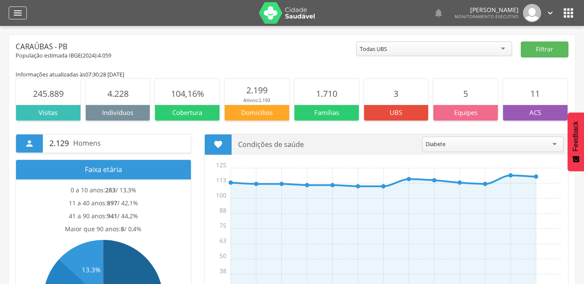
click at [20, 13] on icon "" at bounding box center [18, 13] width 10 height 10
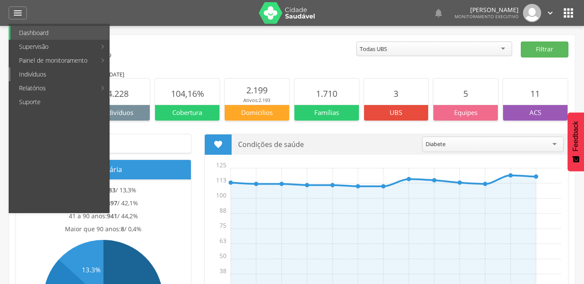
click at [30, 75] on link "Indivíduos" at bounding box center [59, 75] width 99 height 14
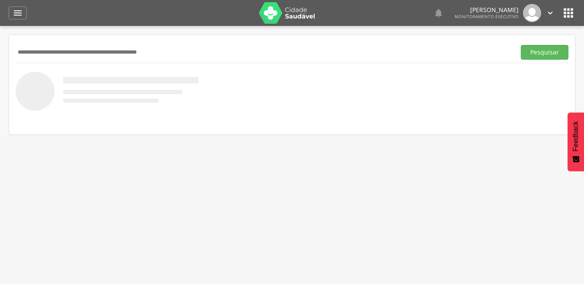
click at [78, 55] on input "text" at bounding box center [264, 52] width 497 height 15
click at [47, 51] on input "**********" at bounding box center [264, 52] width 497 height 15
type input "**********"
click at [521, 45] on button "Pesquisar" at bounding box center [545, 52] width 48 height 15
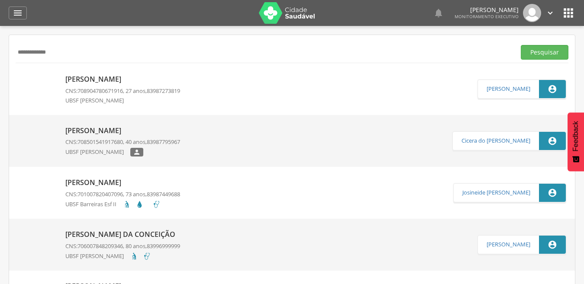
click at [88, 80] on p "[PERSON_NAME]" at bounding box center [122, 79] width 115 height 10
type input "**********"
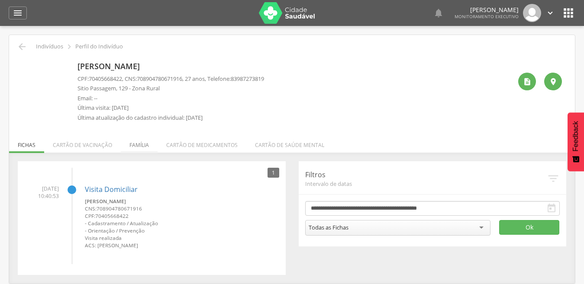
click at [132, 145] on li "Família" at bounding box center [139, 143] width 37 height 20
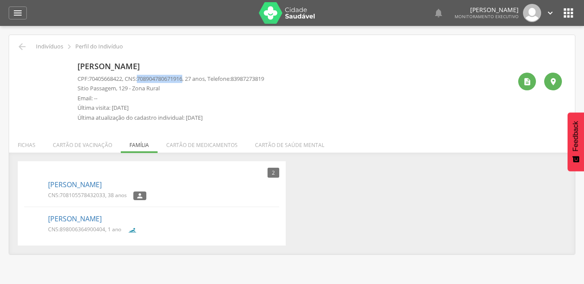
drag, startPoint x: 143, startPoint y: 78, endPoint x: 190, endPoint y: 79, distance: 47.2
click at [190, 79] on p "CPF: 70405668422 , CNS: [PHONE_NUMBER] , 27 anos, Telefone: [PHONE_NUMBER]" at bounding box center [170, 79] width 187 height 8
copy span "708904780671916"
click at [161, 79] on span "708904780671916" at bounding box center [159, 79] width 45 height 8
drag, startPoint x: 92, startPoint y: 80, endPoint x: 125, endPoint y: 79, distance: 33.3
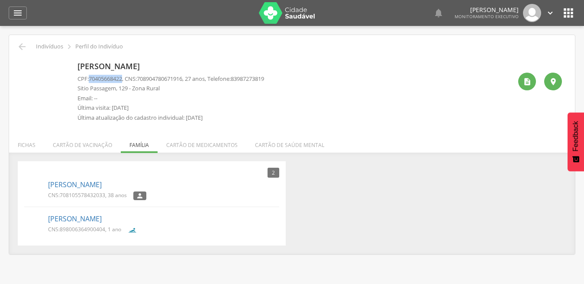
click at [122, 79] on span "70405668422" at bounding box center [105, 79] width 33 height 8
copy span "70405668422"
click at [94, 185] on link "[PERSON_NAME]" at bounding box center [75, 185] width 54 height 10
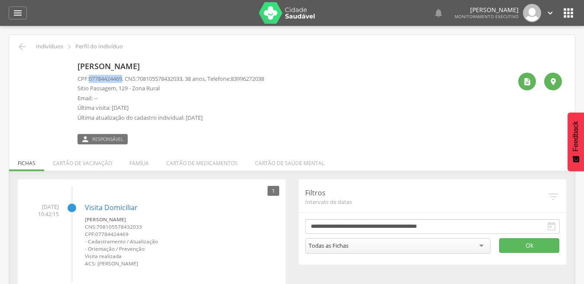
drag, startPoint x: 91, startPoint y: 77, endPoint x: 125, endPoint y: 77, distance: 33.8
click at [122, 77] on span "07784424469" at bounding box center [105, 79] width 33 height 8
copy span "07784424469"
click at [138, 158] on li "Família" at bounding box center [139, 161] width 37 height 20
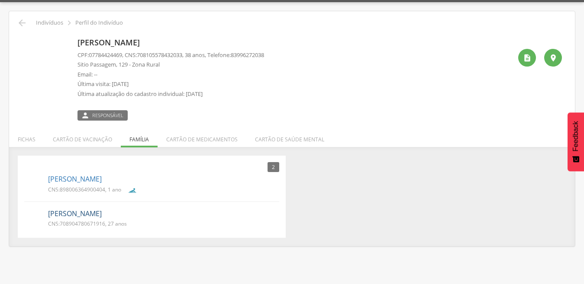
scroll to position [26, 0]
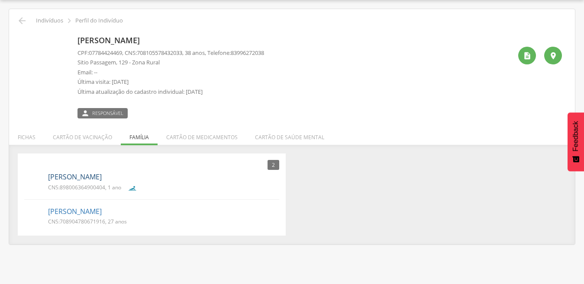
click at [96, 176] on link "[PERSON_NAME]" at bounding box center [75, 177] width 54 height 10
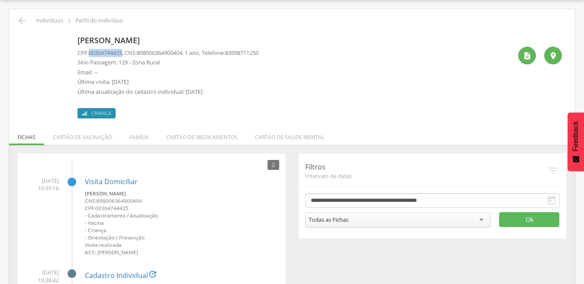
drag, startPoint x: 90, startPoint y: 52, endPoint x: 126, endPoint y: 53, distance: 35.1
click at [126, 53] on p "CPF: 00304744425 , CNS: [PHONE_NUMBER] , 1 ano, Telefone: [PHONE_NUMBER]" at bounding box center [167, 53] width 181 height 8
drag, startPoint x: 126, startPoint y: 53, endPoint x: 115, endPoint y: 53, distance: 10.4
copy span "00304744425"
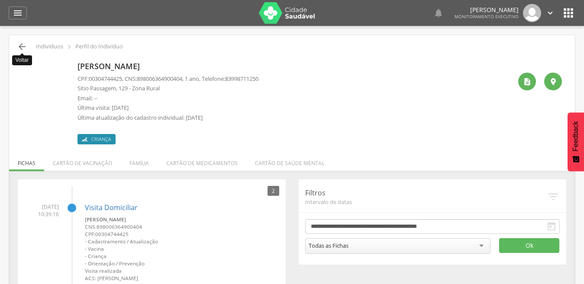
click at [23, 47] on icon "" at bounding box center [22, 47] width 10 height 10
click at [24, 46] on icon "" at bounding box center [22, 47] width 10 height 10
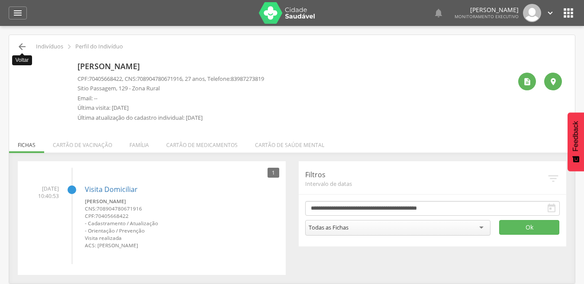
click at [24, 47] on icon "" at bounding box center [22, 47] width 10 height 10
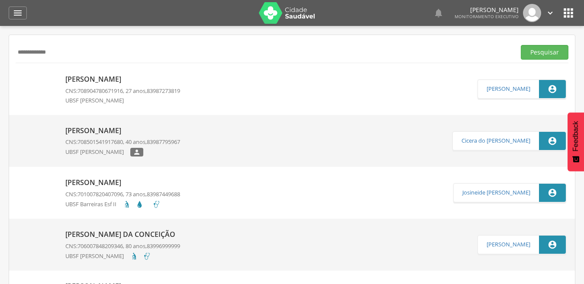
drag, startPoint x: 62, startPoint y: 58, endPoint x: 21, endPoint y: 54, distance: 41.3
click at [21, 54] on input "**********" at bounding box center [264, 52] width 497 height 15
type input "*"
click at [521, 45] on button "Pesquisar" at bounding box center [545, 52] width 48 height 15
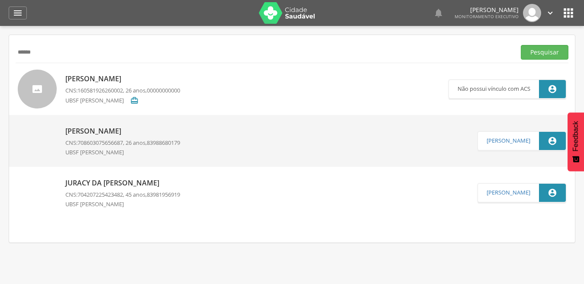
click at [110, 181] on p "Juracy da [PERSON_NAME]" at bounding box center [122, 183] width 115 height 10
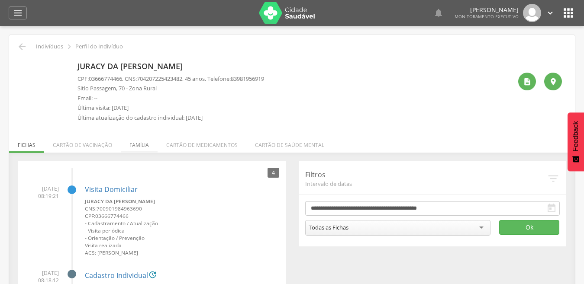
click at [143, 149] on li "Família" at bounding box center [139, 143] width 37 height 20
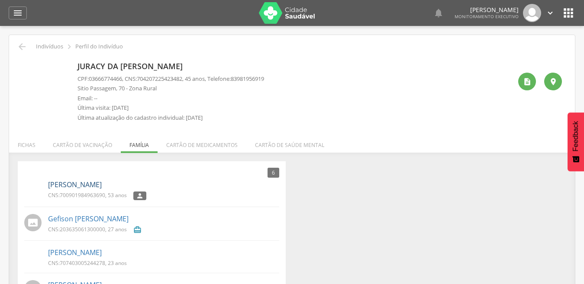
click at [73, 185] on link "[PERSON_NAME]" at bounding box center [75, 185] width 54 height 10
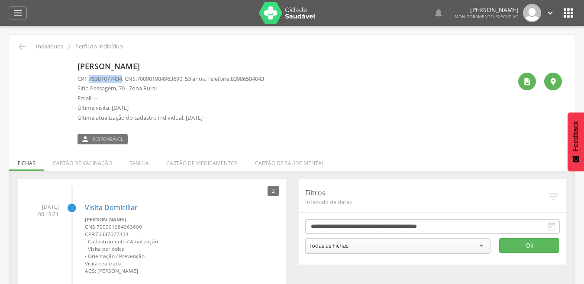
drag, startPoint x: 92, startPoint y: 77, endPoint x: 125, endPoint y: 79, distance: 32.9
click at [122, 79] on span "75387077434" at bounding box center [105, 79] width 33 height 8
copy span "75387077434"
click at [141, 161] on li "Família" at bounding box center [139, 161] width 37 height 20
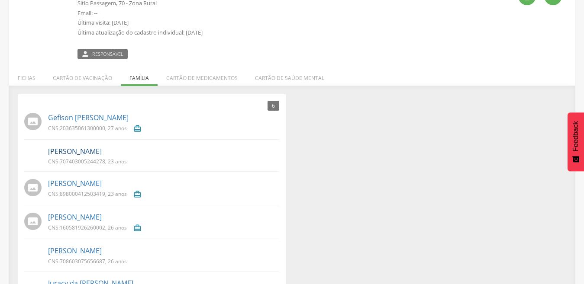
click at [76, 153] on link "[PERSON_NAME]" at bounding box center [75, 152] width 54 height 10
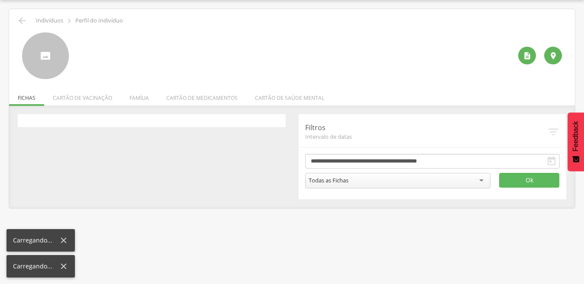
scroll to position [26, 0]
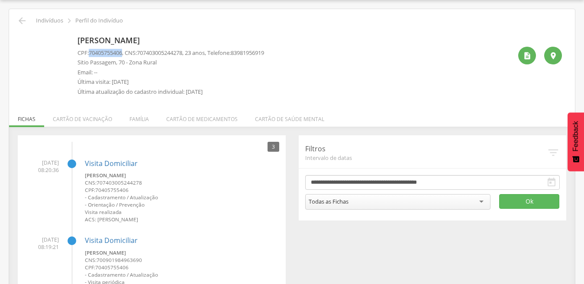
drag, startPoint x: 92, startPoint y: 51, endPoint x: 124, endPoint y: 53, distance: 32.5
click at [122, 53] on span "70405755406" at bounding box center [105, 53] width 33 height 8
copy span "70405755406"
click at [132, 116] on li "Família" at bounding box center [139, 117] width 37 height 20
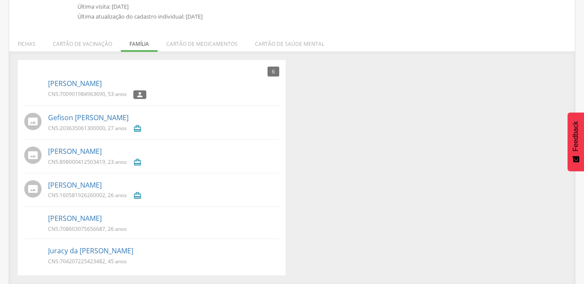
scroll to position [102, 0]
click at [79, 248] on link "Juracy da [PERSON_NAME]" at bounding box center [90, 251] width 85 height 10
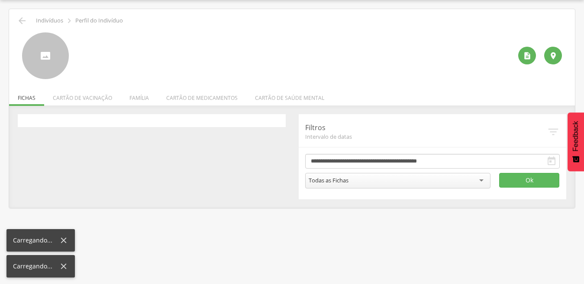
scroll to position [26, 0]
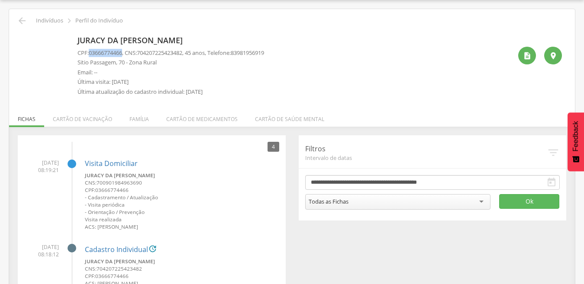
drag, startPoint x: 92, startPoint y: 52, endPoint x: 125, endPoint y: 56, distance: 33.1
click at [122, 56] on span "03666774466" at bounding box center [105, 53] width 33 height 8
copy span "03666774466"
click at [149, 116] on li "Família" at bounding box center [139, 117] width 37 height 20
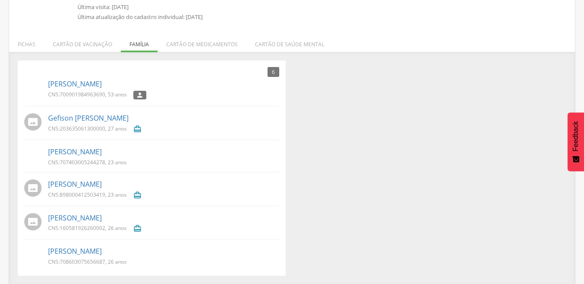
scroll to position [102, 0]
click at [84, 117] on link "Gefison [PERSON_NAME]" at bounding box center [88, 118] width 81 height 10
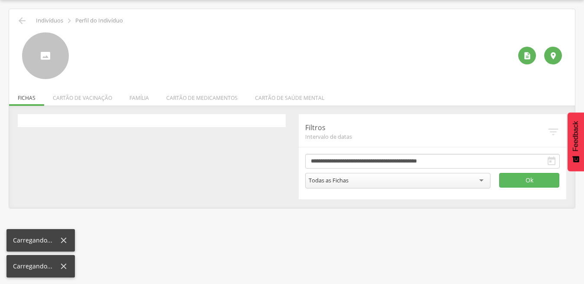
scroll to position [26, 0]
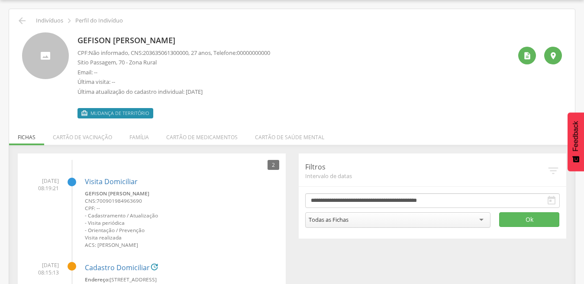
click at [148, 53] on span "203635061300000" at bounding box center [165, 53] width 45 height 8
click at [19, 20] on icon "" at bounding box center [22, 21] width 10 height 10
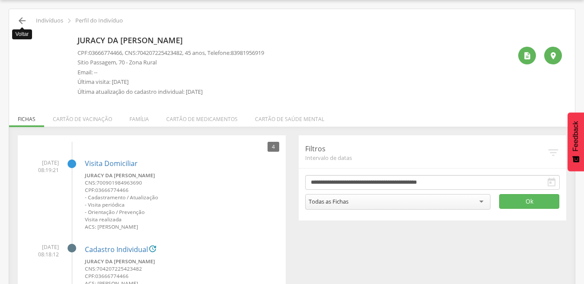
click at [19, 20] on icon "" at bounding box center [22, 21] width 10 height 10
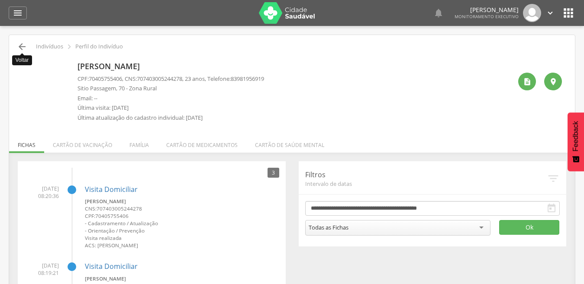
click at [24, 49] on icon "" at bounding box center [22, 47] width 10 height 10
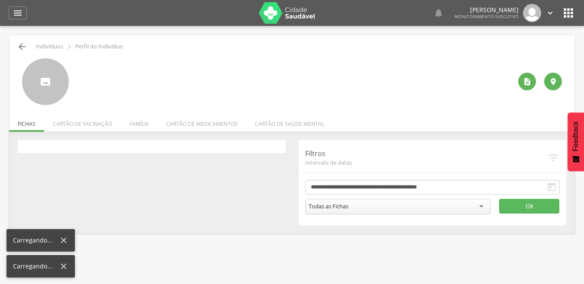
scroll to position [26, 0]
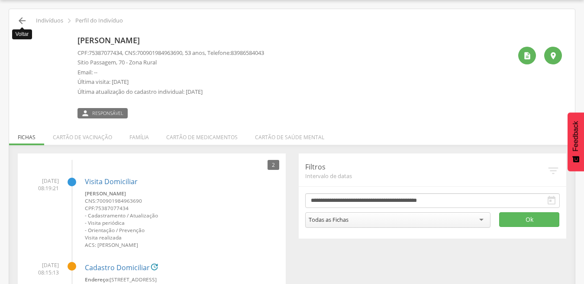
click at [22, 19] on icon "" at bounding box center [22, 21] width 10 height 10
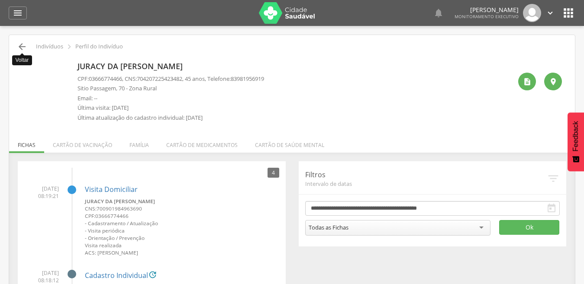
click at [18, 48] on icon "" at bounding box center [22, 47] width 10 height 10
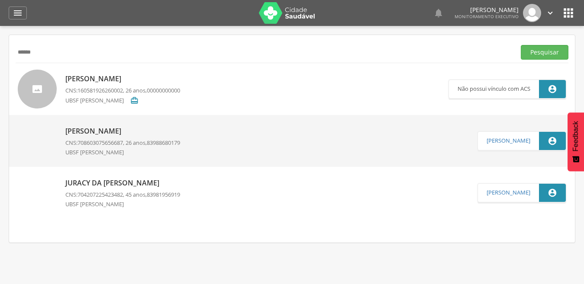
drag, startPoint x: 39, startPoint y: 50, endPoint x: 19, endPoint y: 51, distance: 19.5
click at [19, 51] on input "******" at bounding box center [264, 52] width 497 height 15
type input "*"
type input "*******"
click at [521, 45] on button "Pesquisar" at bounding box center [545, 52] width 48 height 15
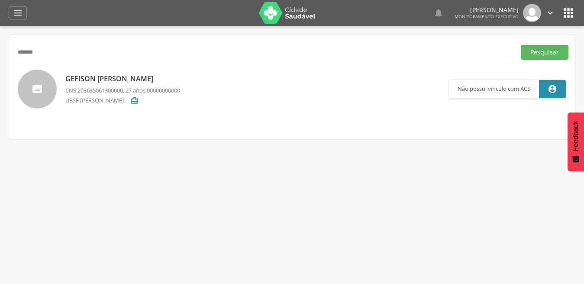
click at [100, 77] on p "Gefison [PERSON_NAME]" at bounding box center [122, 79] width 115 height 10
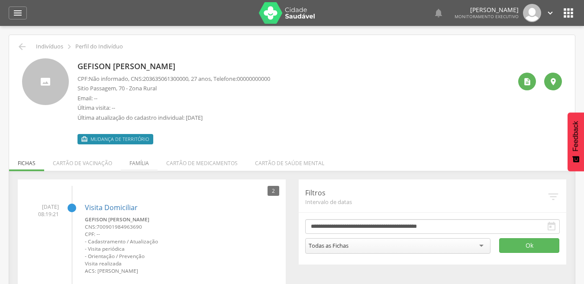
click at [126, 164] on li "Família" at bounding box center [139, 161] width 37 height 20
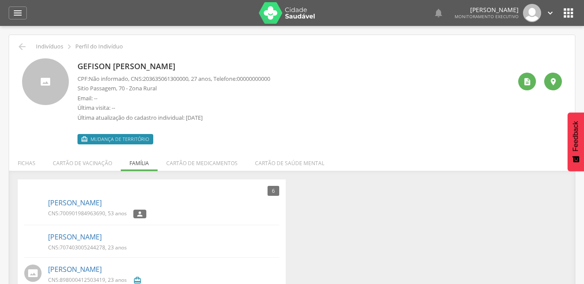
scroll to position [42, 0]
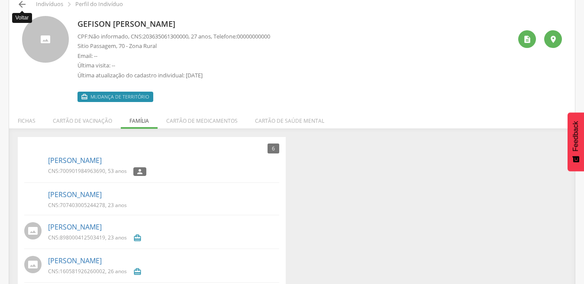
click at [21, 6] on icon "" at bounding box center [22, 4] width 10 height 10
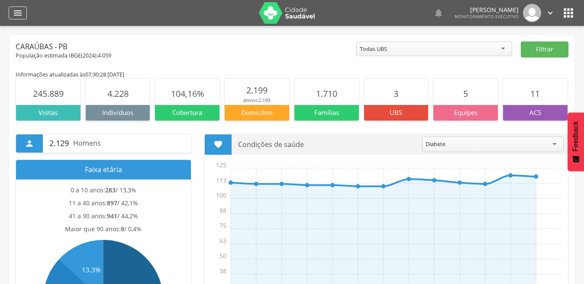
click at [18, 14] on icon "" at bounding box center [18, 13] width 10 height 10
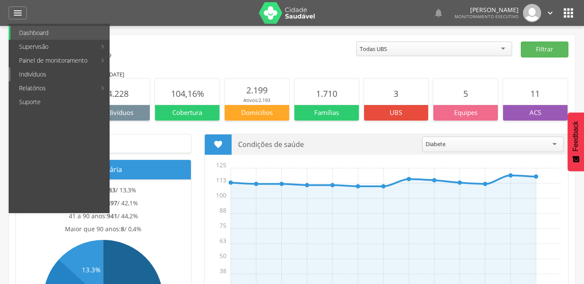
click at [26, 75] on link "Indivíduos" at bounding box center [59, 75] width 99 height 14
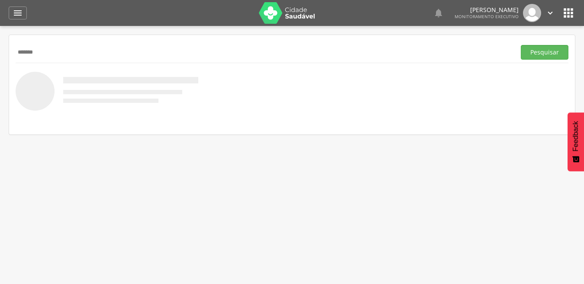
click at [521, 45] on button "Pesquisar" at bounding box center [545, 52] width 48 height 15
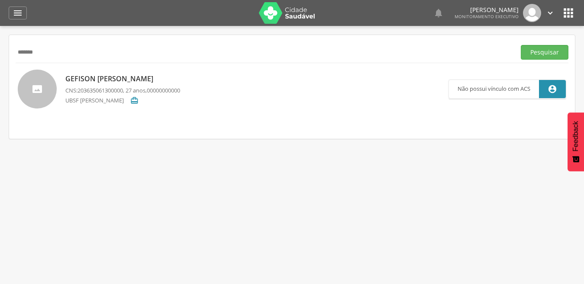
click at [90, 89] on span "203635061300000" at bounding box center [99, 91] width 45 height 8
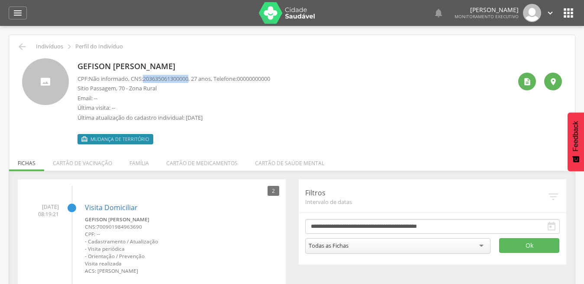
drag, startPoint x: 147, startPoint y: 79, endPoint x: 194, endPoint y: 81, distance: 47.2
click at [188, 81] on span "203635061300000" at bounding box center [165, 79] width 45 height 8
copy span "203635061300000"
click at [22, 45] on icon "" at bounding box center [22, 47] width 10 height 10
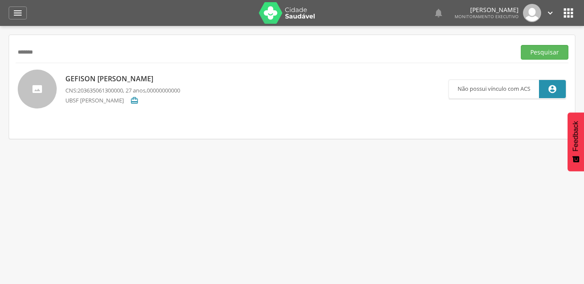
drag, startPoint x: 44, startPoint y: 56, endPoint x: 15, endPoint y: 53, distance: 29.2
click at [15, 53] on div "******* Pesquisar [PERSON_NAME] CNS: 203635061300000 , 27 anos, 00000000000 UBS…" at bounding box center [292, 87] width 566 height 104
click at [521, 45] on button "Pesquisar" at bounding box center [545, 52] width 48 height 15
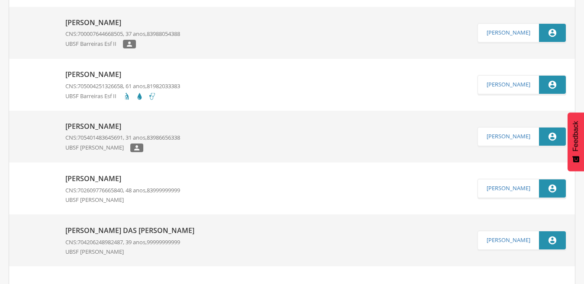
scroll to position [115, 0]
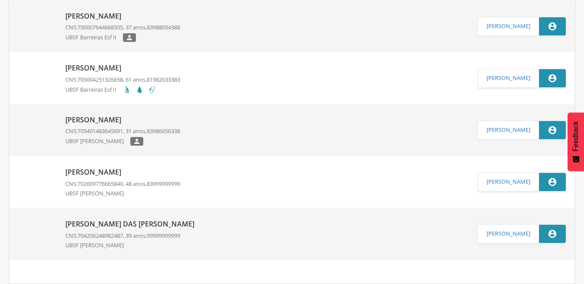
click at [108, 116] on p "[PERSON_NAME]" at bounding box center [122, 120] width 115 height 10
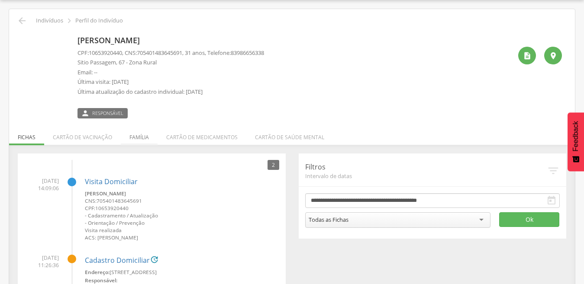
click at [133, 134] on li "Família" at bounding box center [139, 135] width 37 height 20
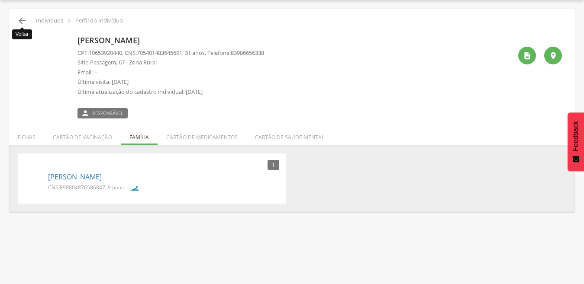
click at [20, 20] on icon "" at bounding box center [22, 21] width 10 height 10
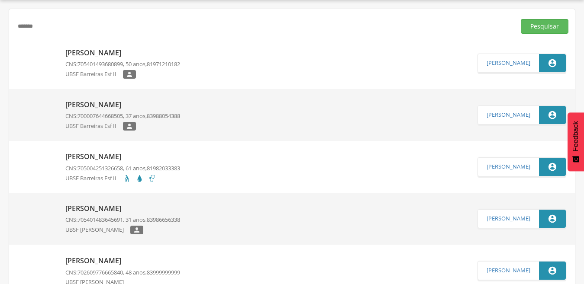
drag, startPoint x: 42, startPoint y: 27, endPoint x: 0, endPoint y: 27, distance: 42.0
click at [0, 27] on div " Supervisão  Distritos  Ubs Coordenador: - Caraúbas / [GEOGRAPHIC_DATA] Inte…" at bounding box center [292, 142] width 584 height 284
paste input "********"
type input "**********"
click at [544, 31] on button "Pesquisar" at bounding box center [545, 26] width 48 height 15
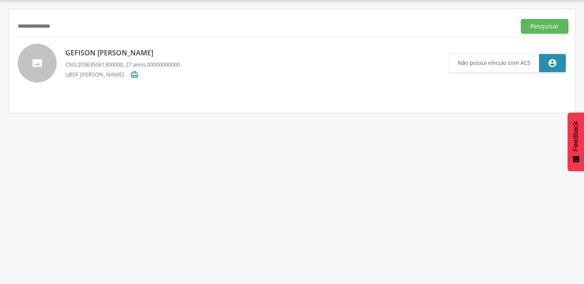
click at [74, 27] on input "**********" at bounding box center [264, 26] width 497 height 15
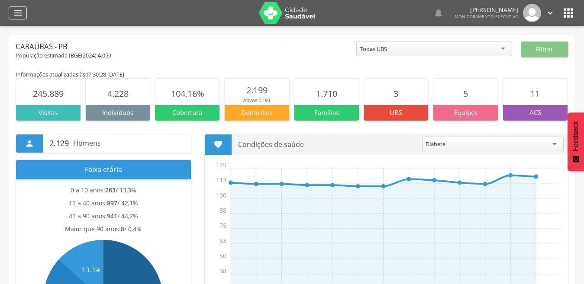
click at [20, 16] on icon "" at bounding box center [18, 13] width 10 height 10
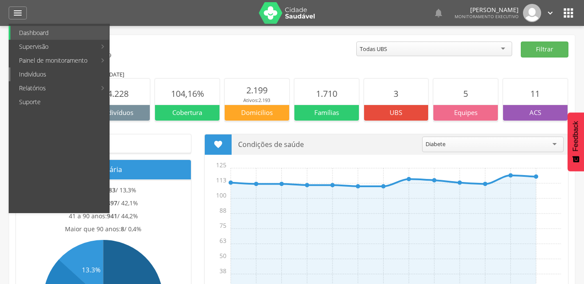
click at [37, 74] on link "Indivíduos" at bounding box center [59, 75] width 99 height 14
